Goal: Check status

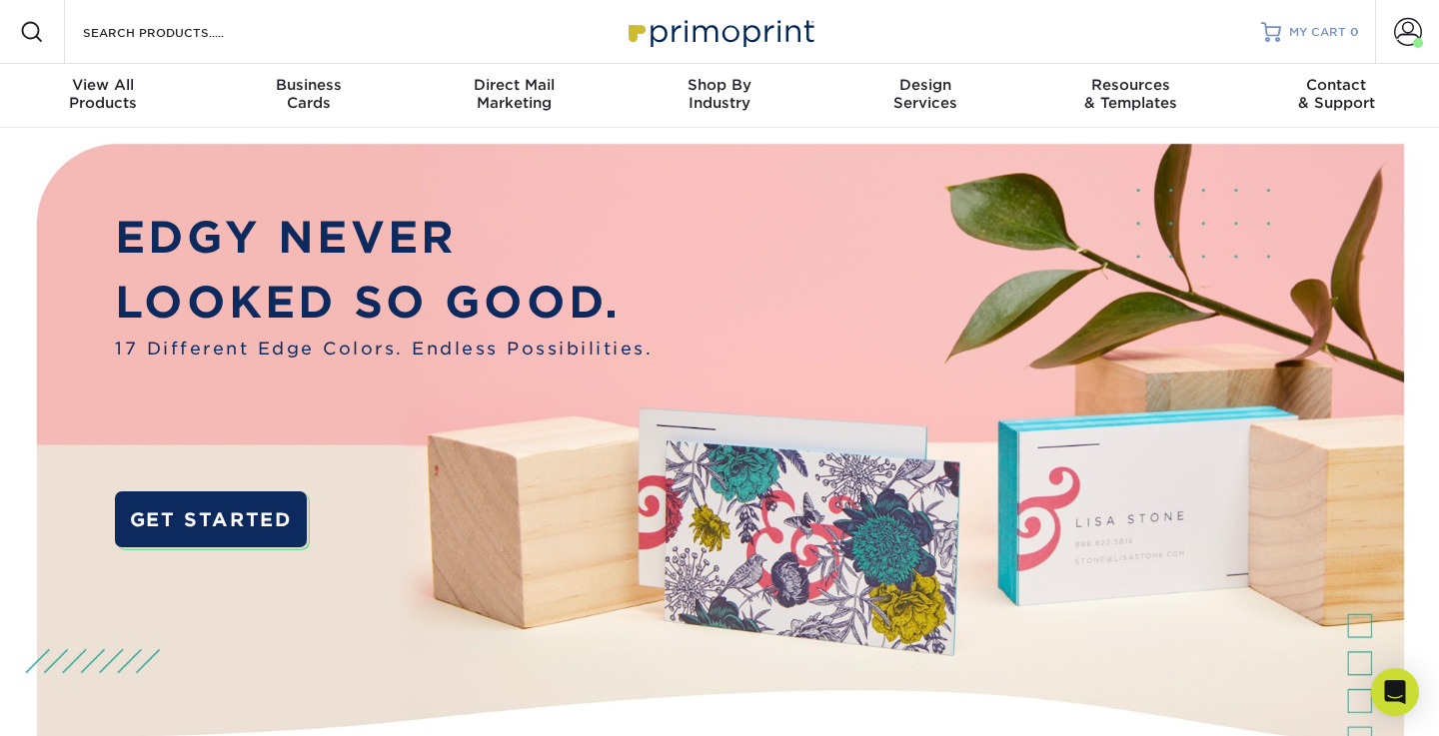
click at [1410, 28] on span at bounding box center [1408, 32] width 28 height 28
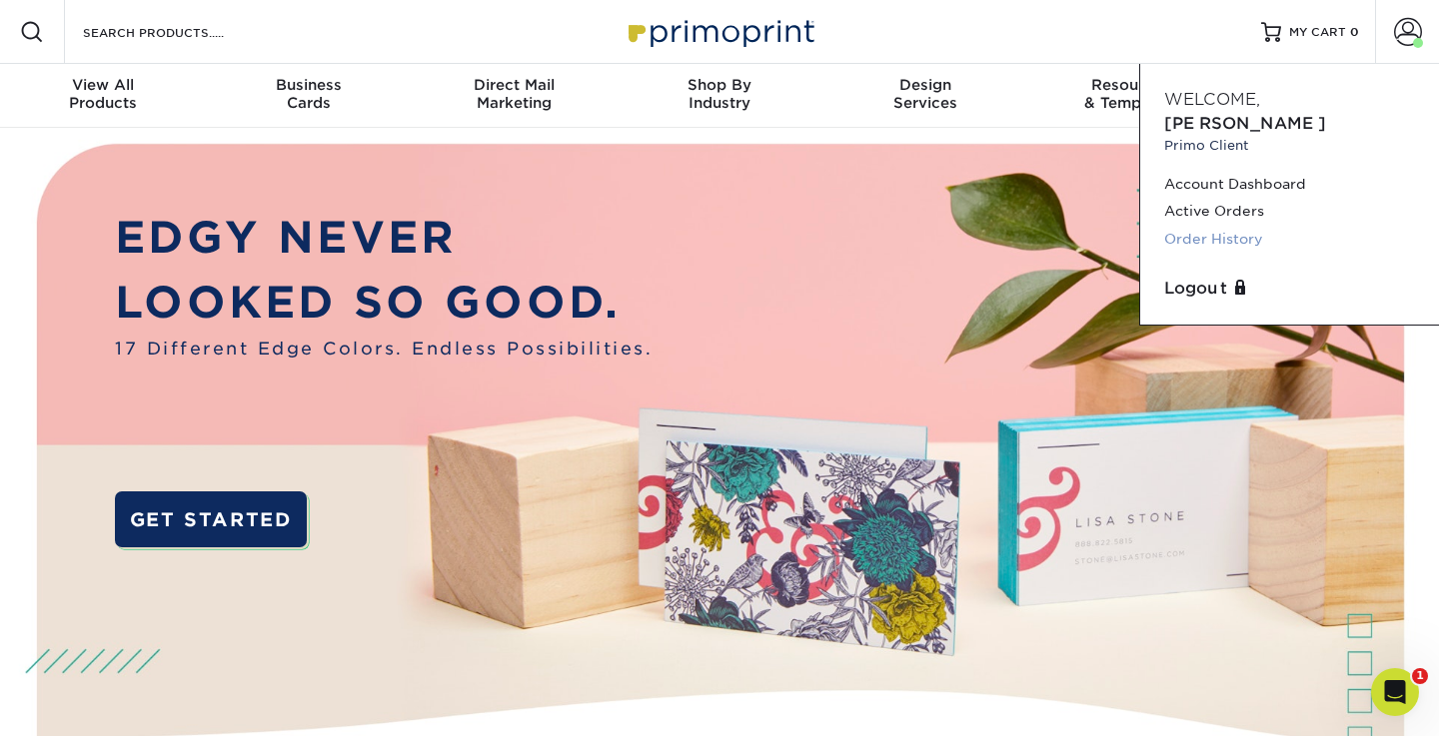
click at [1216, 226] on link "Order History" at bounding box center [1289, 239] width 251 height 27
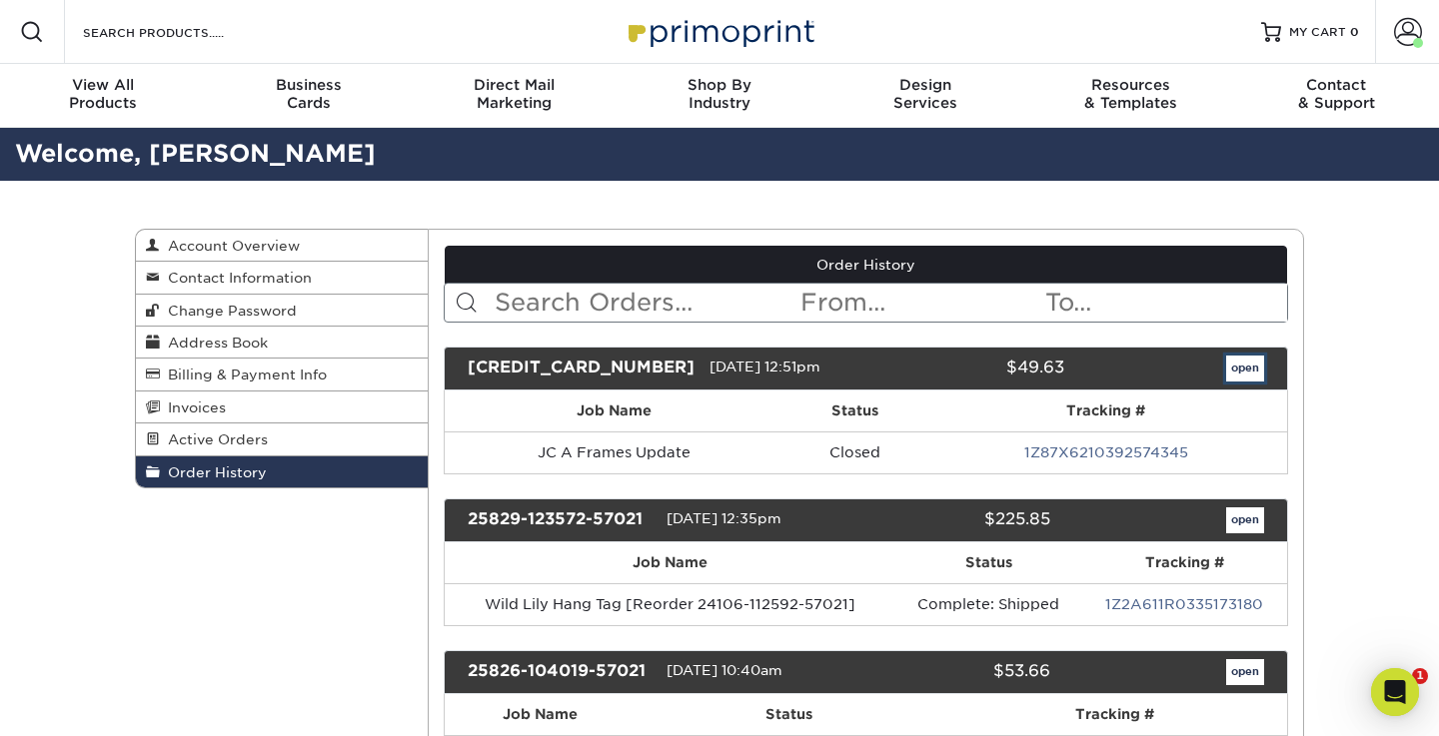
click at [1244, 365] on link "open" at bounding box center [1245, 369] width 38 height 26
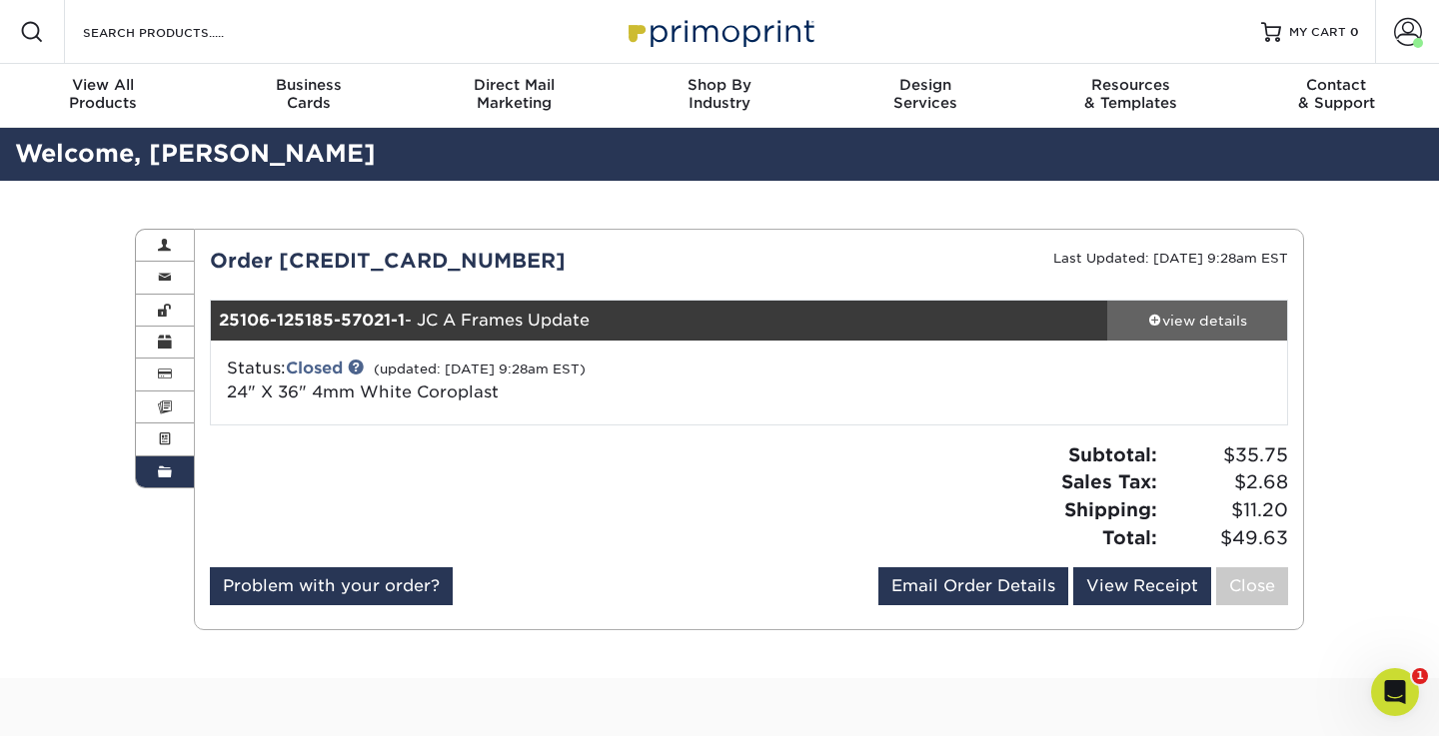
click at [1182, 316] on div "view details" at bounding box center [1197, 321] width 180 height 20
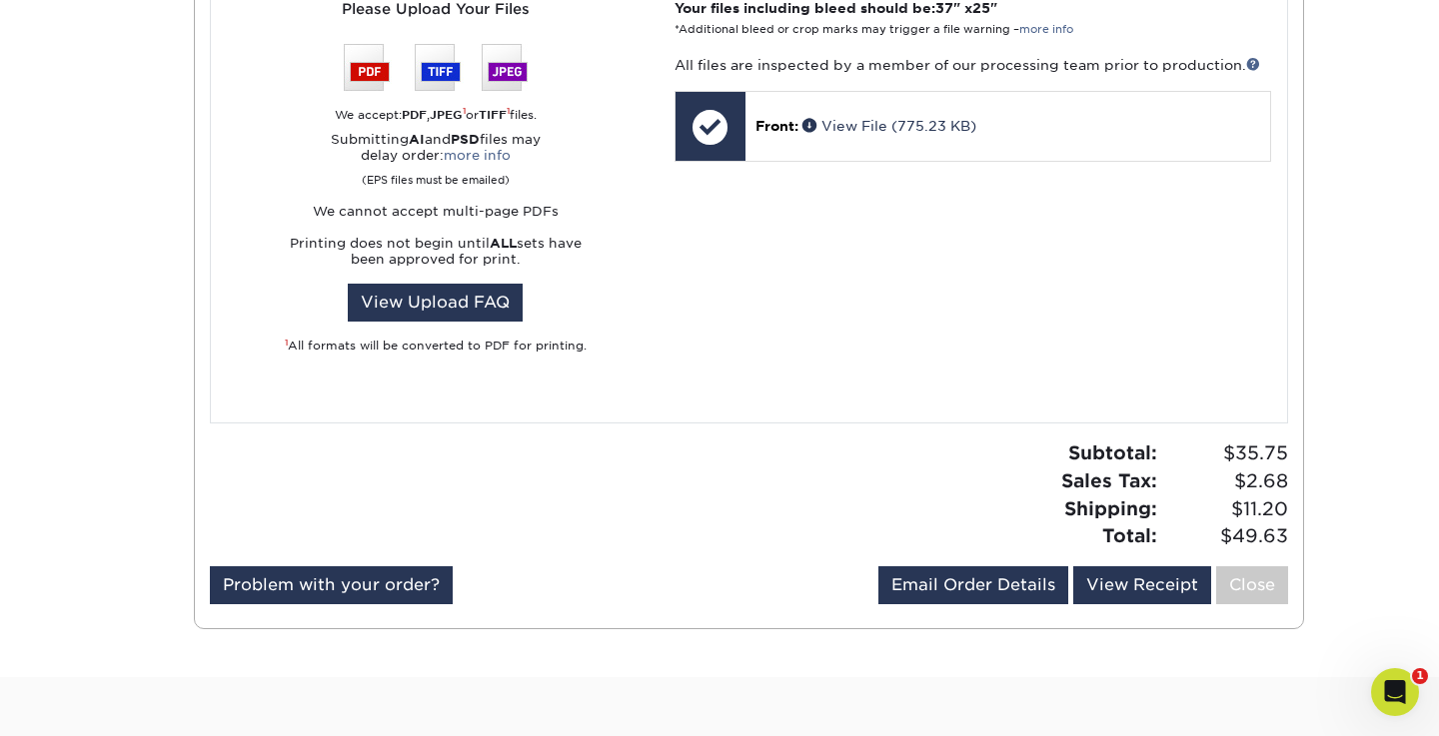
scroll to position [939, 0]
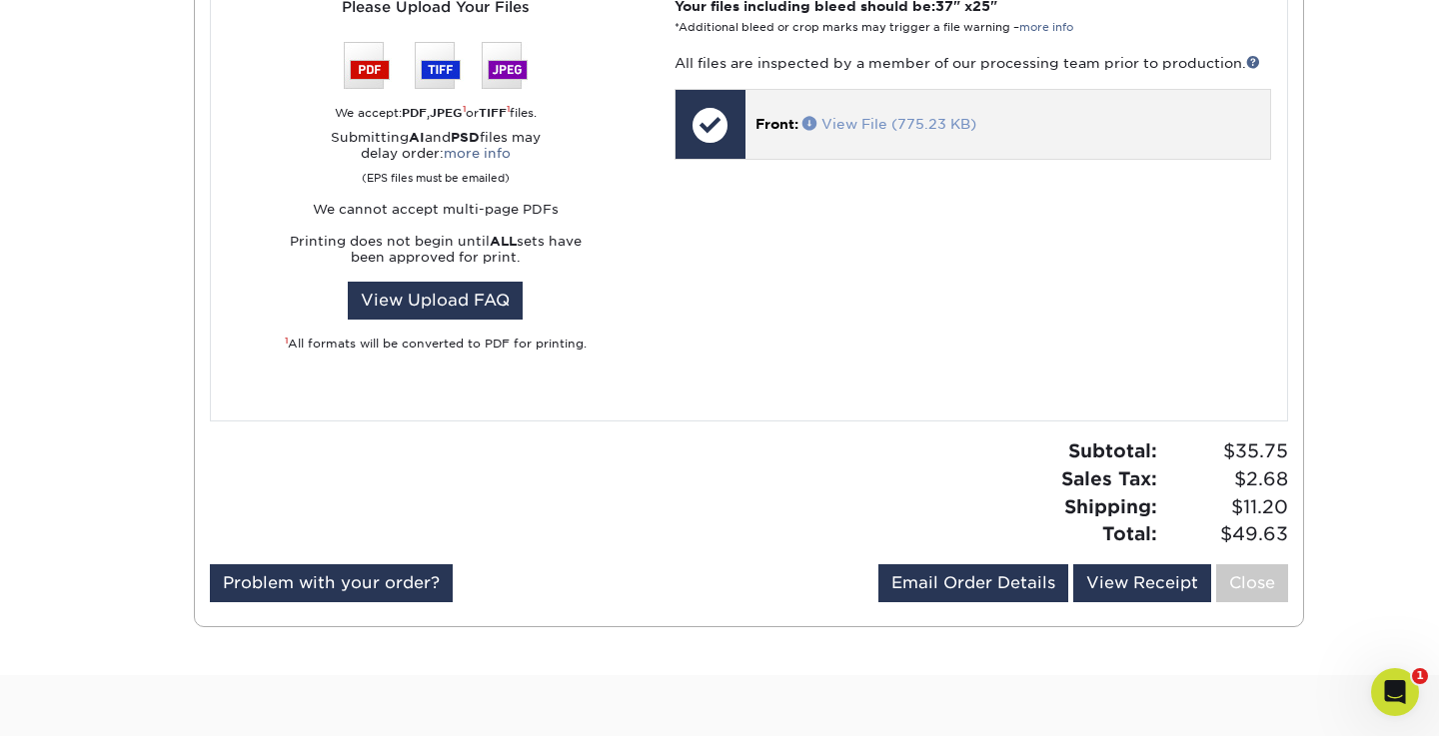
click at [849, 119] on link "View File (775.23 KB)" at bounding box center [889, 124] width 174 height 16
